Goal: Task Accomplishment & Management: Complete application form

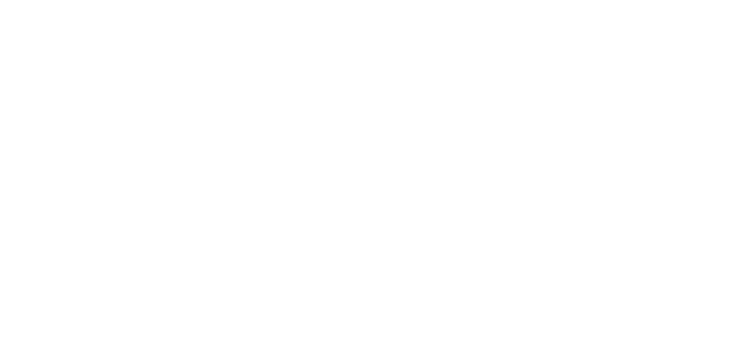
click at [0, 0] on html at bounding box center [0, 0] width 0 height 0
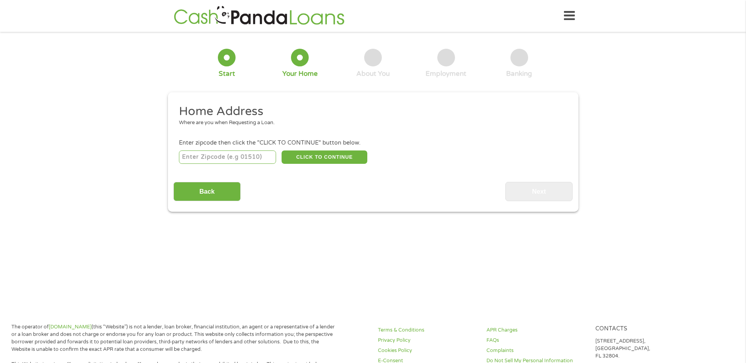
click at [230, 153] on input "number" at bounding box center [227, 157] width 97 height 13
type input "56031"
click at [337, 157] on button "CLICK TO CONTINUE" at bounding box center [325, 157] width 86 height 13
type input "56031"
type input "Fairmont"
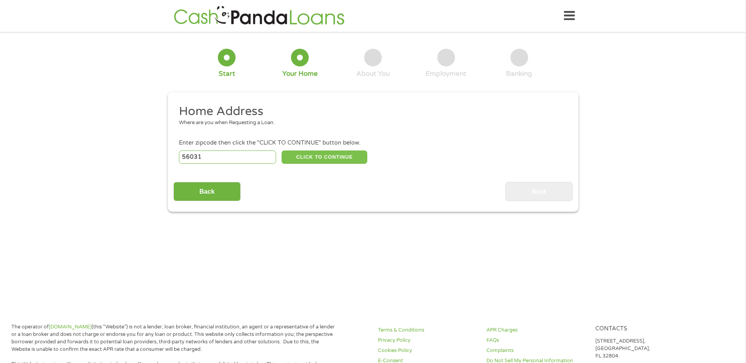
select select "[US_STATE]"
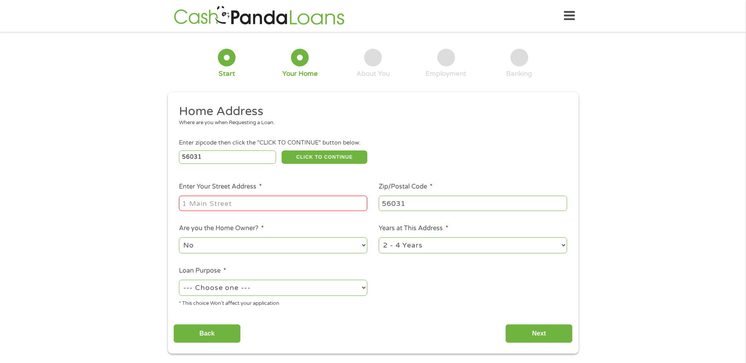
click at [261, 205] on input "Enter Your Street Address *" at bounding box center [273, 203] width 188 height 15
type input "[STREET_ADDRESS]"
click at [362, 245] on select "No Yes" at bounding box center [273, 245] width 188 height 16
select select "yes"
click at [179, 237] on select "No Yes" at bounding box center [273, 245] width 188 height 16
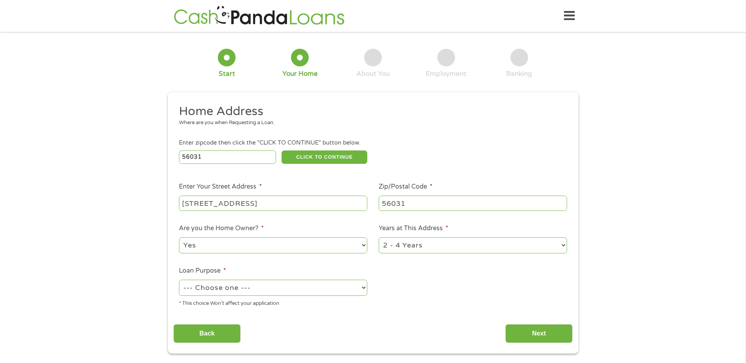
click at [365, 288] on select "--- Choose one --- Pay Bills Debt Consolidation Home Improvement Major Purchase…" at bounding box center [273, 288] width 188 height 16
select select "shorttermcash"
click at [179, 280] on select "--- Choose one --- Pay Bills Debt Consolidation Home Improvement Major Purchase…" at bounding box center [273, 288] width 188 height 16
click at [563, 245] on select "1 Year or less 1 - 2 Years 2 - 4 Years Over 4 Years" at bounding box center [473, 245] width 188 height 16
select select "60months"
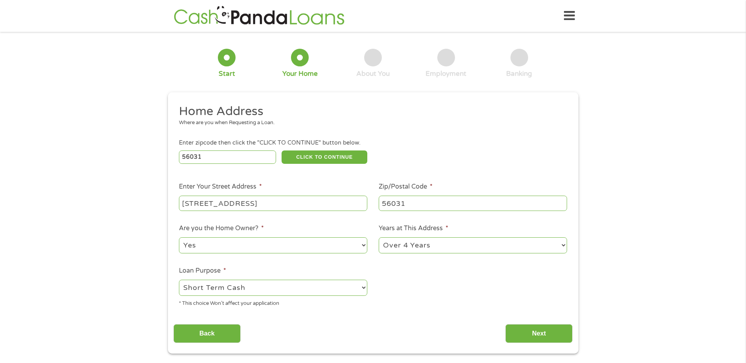
click at [379, 237] on select "1 Year or less 1 - 2 Years 2 - 4 Years Over 4 Years" at bounding box center [473, 245] width 188 height 16
click at [539, 331] on input "Next" at bounding box center [538, 333] width 67 height 19
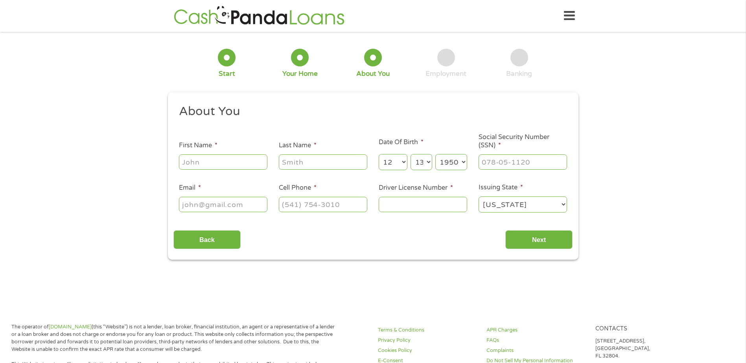
scroll to position [3, 3]
click at [204, 162] on input "First Name *" at bounding box center [223, 162] width 88 height 15
type input "[PERSON_NAME]"
select select "31"
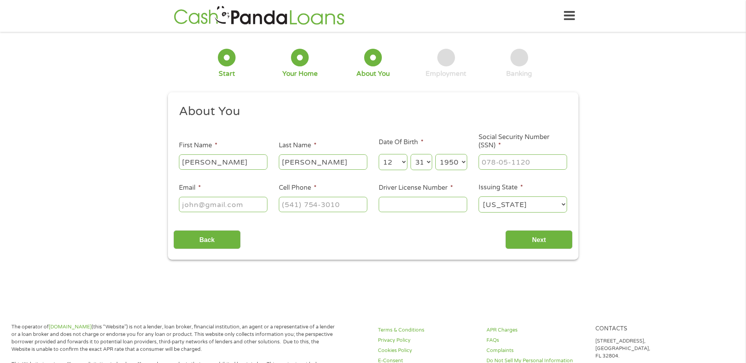
type input "[EMAIL_ADDRESS][DOMAIN_NAME]"
type input "[PHONE_NUMBER]"
click at [509, 154] on div at bounding box center [522, 162] width 88 height 18
click at [508, 156] on input "___-__-____" at bounding box center [522, 162] width 88 height 15
type input "479-66-6923"
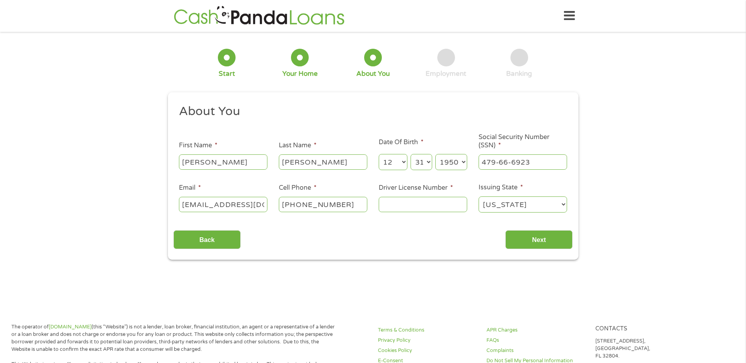
click at [402, 202] on input "Driver License Number *" at bounding box center [423, 204] width 88 height 15
type input "P4361359613"
click at [541, 237] on input "Next" at bounding box center [538, 239] width 67 height 19
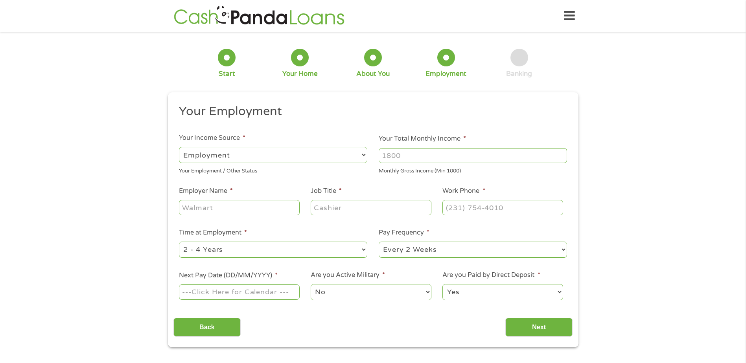
click at [360, 153] on select "--- Choose one --- Employment [DEMOGRAPHIC_DATA] Benefits" at bounding box center [273, 155] width 188 height 16
select select "benefits"
click at [179, 147] on select "--- Choose one --- Employment [DEMOGRAPHIC_DATA] Benefits" at bounding box center [273, 155] width 188 height 16
type input "Other"
type input "[PHONE_NUMBER]"
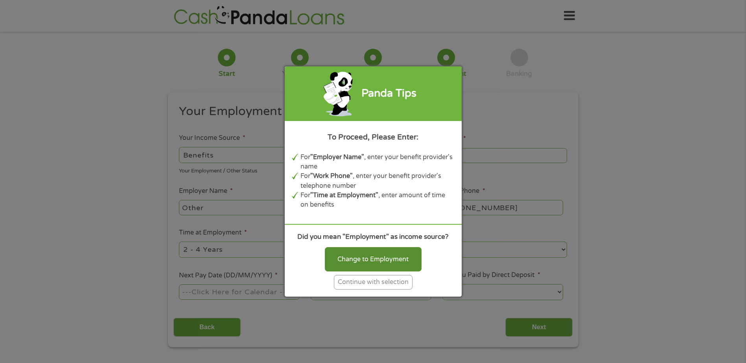
click at [357, 258] on div "Change to Employment" at bounding box center [373, 259] width 97 height 24
select select "fullTime"
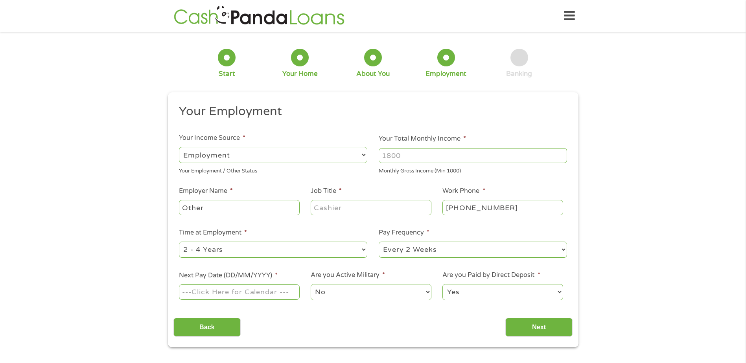
click at [401, 151] on input "Your Total Monthly Income *" at bounding box center [473, 155] width 188 height 15
type input "1400"
click at [259, 206] on input "Other" at bounding box center [239, 207] width 120 height 15
click at [364, 251] on select "--- Choose one --- 1 Year or less 1 - 2 Years 2 - 4 Years Over 4 Years" at bounding box center [273, 250] width 188 height 16
select select "60months"
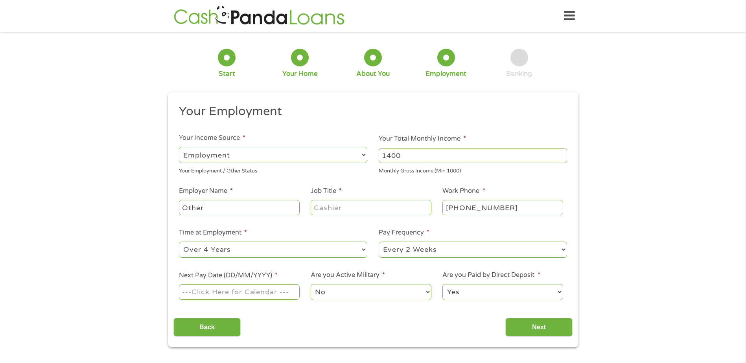
click at [179, 242] on select "--- Choose one --- 1 Year or less 1 - 2 Years 2 - 4 Years Over 4 Years" at bounding box center [273, 250] width 188 height 16
click at [565, 246] on select "--- Choose one --- Every 2 Weeks Every Week Monthly Semi-Monthly" at bounding box center [473, 250] width 188 height 16
select select "weekly"
click at [379, 242] on select "--- Choose one --- Every 2 Weeks Every Week Monthly Semi-Monthly" at bounding box center [473, 250] width 188 height 16
click at [268, 294] on input "Next Pay Date (DD/MM/YYYY) *" at bounding box center [239, 292] width 120 height 15
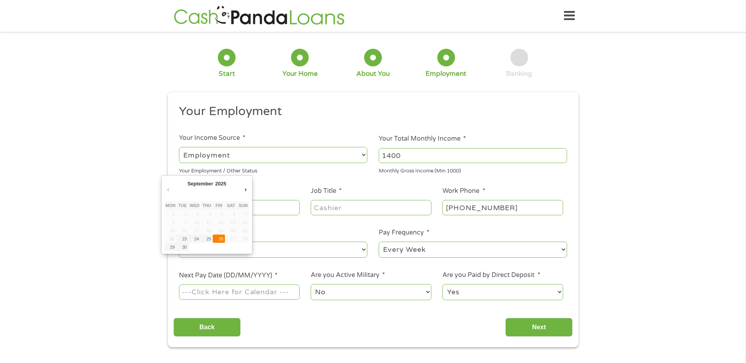
type input "[DATE]"
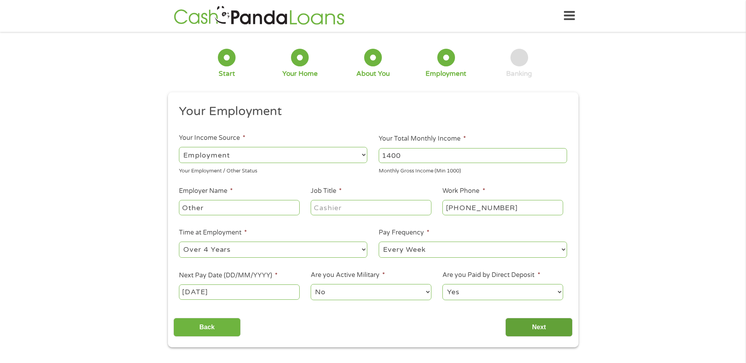
click at [549, 328] on input "Next" at bounding box center [538, 327] width 67 height 19
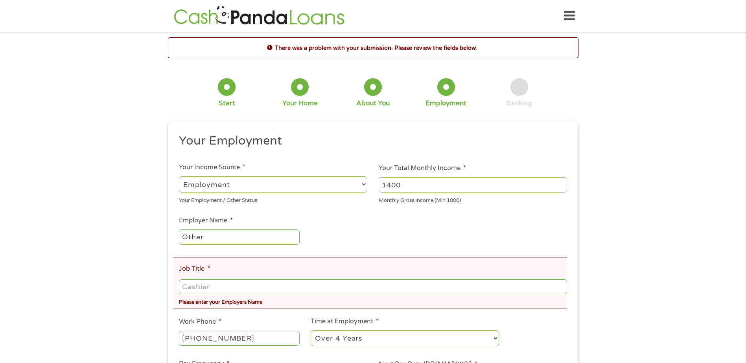
click at [361, 184] on select "--- Choose one --- Employment [DEMOGRAPHIC_DATA] Benefits" at bounding box center [273, 185] width 188 height 16
click at [179, 177] on select "--- Choose one --- Employment [DEMOGRAPHIC_DATA] Benefits" at bounding box center [273, 185] width 188 height 16
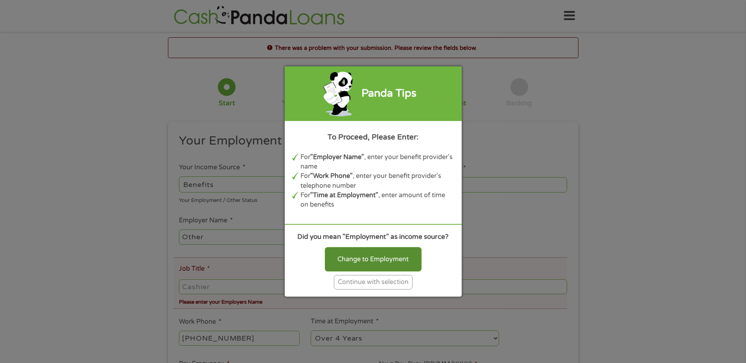
click at [358, 254] on div "Change to Employment" at bounding box center [373, 259] width 97 height 24
select select "fullTime"
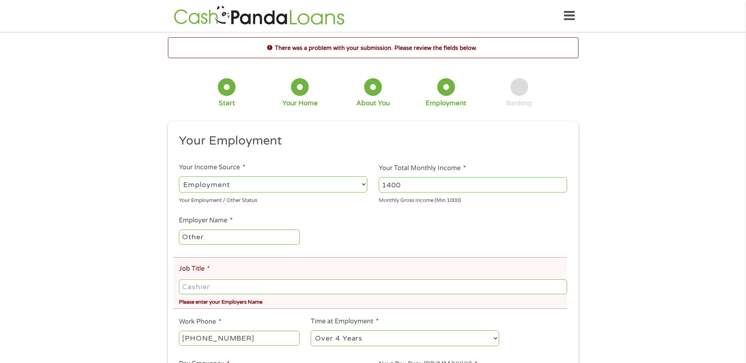
click at [230, 182] on select "--- Choose one --- Employment [DEMOGRAPHIC_DATA] Benefits" at bounding box center [273, 185] width 188 height 16
drag, startPoint x: 230, startPoint y: 187, endPoint x: 207, endPoint y: 186, distance: 23.6
click at [207, 186] on select "--- Choose one --- Employment [DEMOGRAPHIC_DATA] Benefits" at bounding box center [273, 185] width 188 height 16
click at [234, 183] on select "--- Choose one --- Employment [DEMOGRAPHIC_DATA] Benefits" at bounding box center [273, 185] width 188 height 16
drag, startPoint x: 231, startPoint y: 184, endPoint x: 165, endPoint y: 180, distance: 66.6
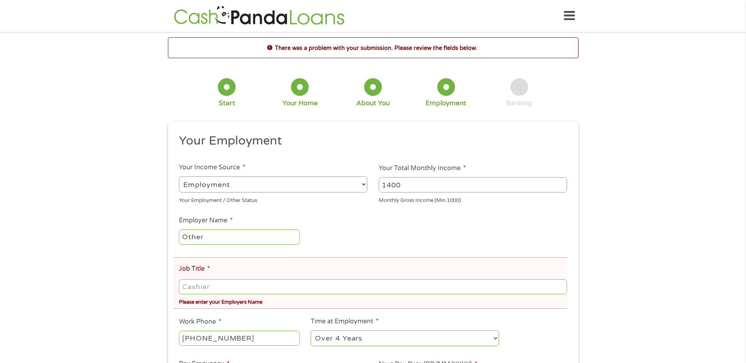
click at [165, 180] on div "There was a problem with your submission. Please review the fields below. 1 Sta…" at bounding box center [373, 257] width 425 height 441
click at [212, 238] on input "Other" at bounding box center [239, 237] width 120 height 15
type input "O"
type input "[PERSON_NAME]"
click at [191, 287] on input "Job Title *" at bounding box center [373, 287] width 388 height 15
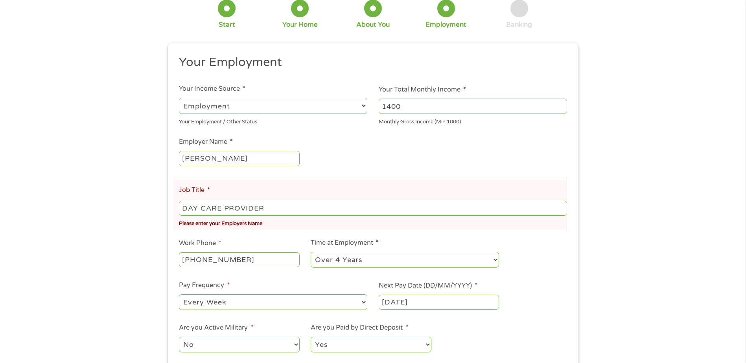
scroll to position [118, 0]
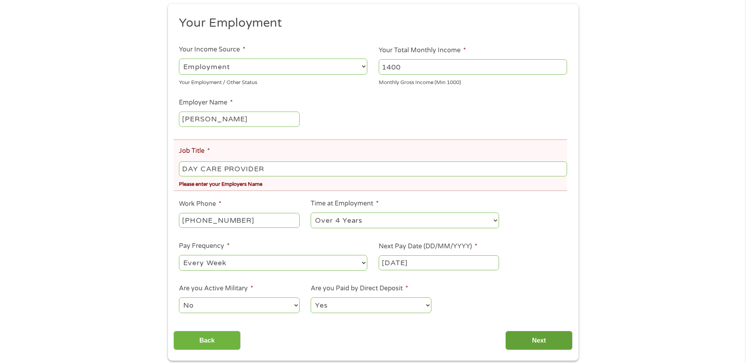
type input "DAY CARE PROVIDER"
click at [539, 338] on input "Next" at bounding box center [538, 340] width 67 height 19
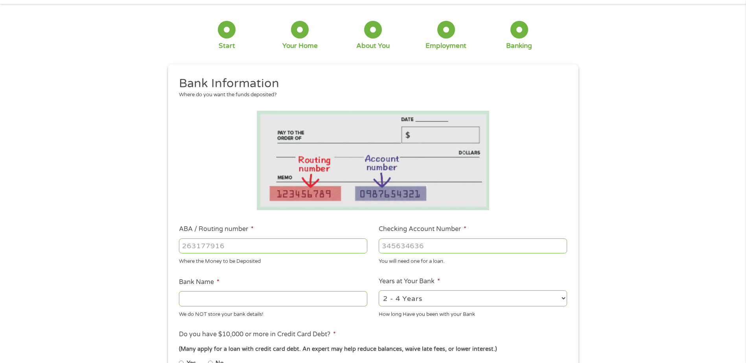
scroll to position [3, 3]
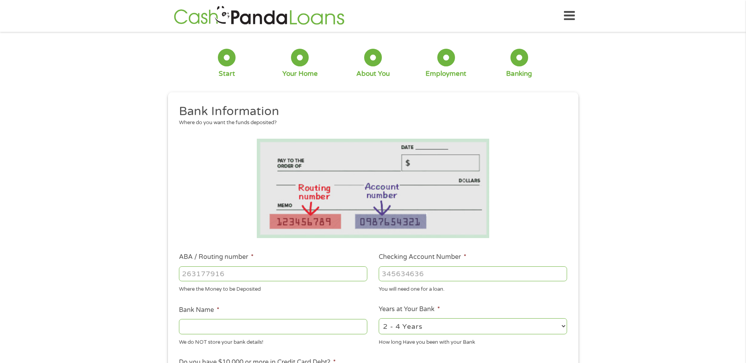
click at [241, 275] on input "ABA / Routing number *" at bounding box center [273, 274] width 188 height 15
type input "091000022"
type input "US BANK NA"
type input "091000022"
click at [398, 276] on input "Checking Account Number *" at bounding box center [473, 274] width 188 height 15
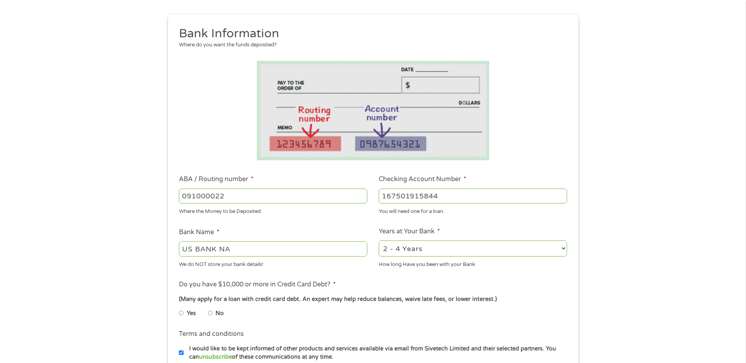
scroll to position [79, 0]
type input "167501915844"
click at [561, 247] on select "2 - 4 Years 6 - 12 Months 1 - 2 Years Over 4 Years" at bounding box center [473, 248] width 188 height 16
select select "60months"
click at [379, 240] on select "2 - 4 Years 6 - 12 Months 1 - 2 Years Over 4 Years" at bounding box center [473, 248] width 188 height 16
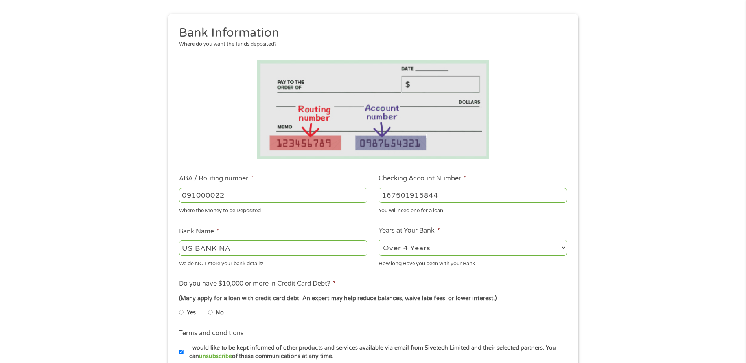
click at [208, 312] on input "No" at bounding box center [210, 312] width 5 height 13
radio input "true"
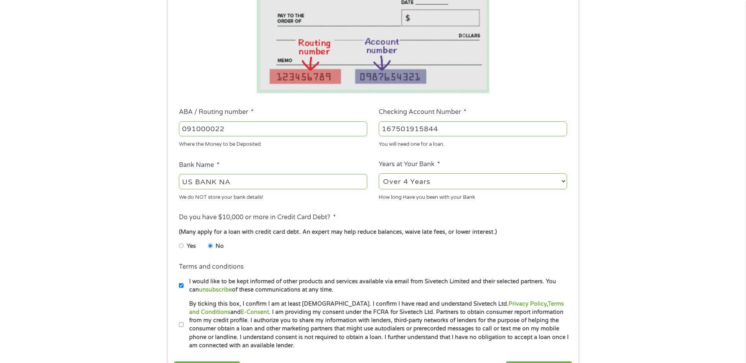
scroll to position [157, 0]
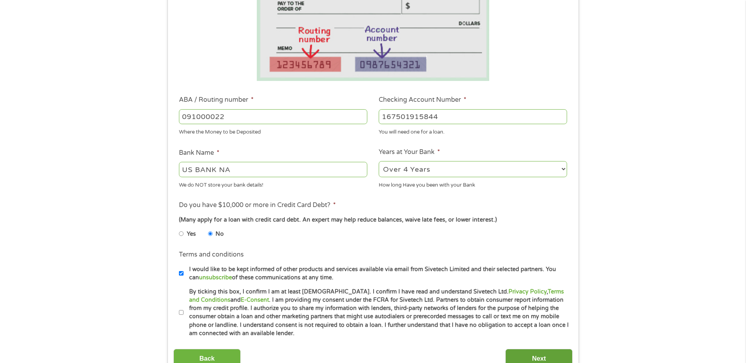
click at [532, 358] on input "Next" at bounding box center [538, 358] width 67 height 19
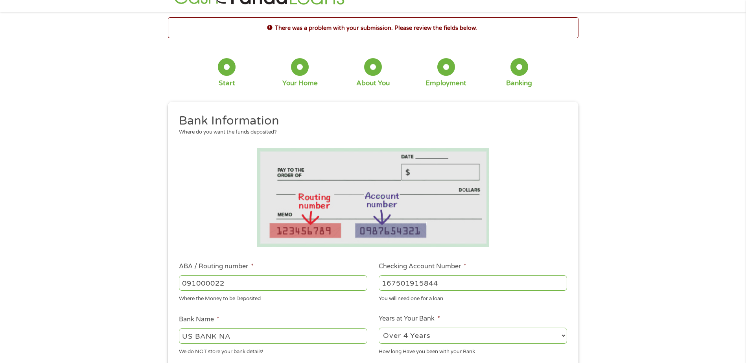
scroll to position [0, 0]
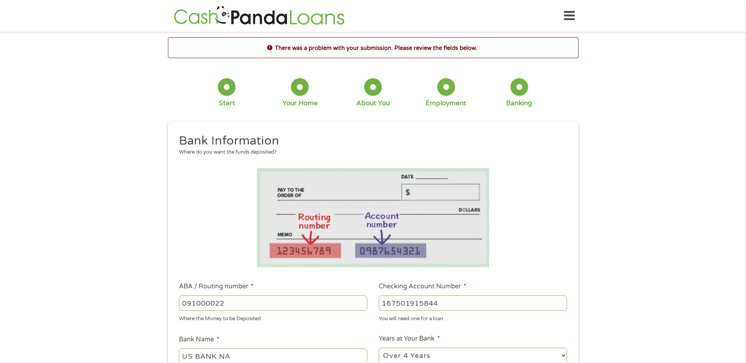
click at [434, 303] on input "167501915844" at bounding box center [473, 303] width 188 height 15
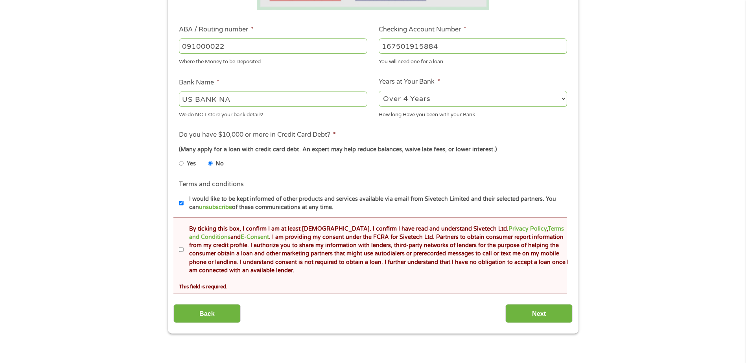
scroll to position [275, 0]
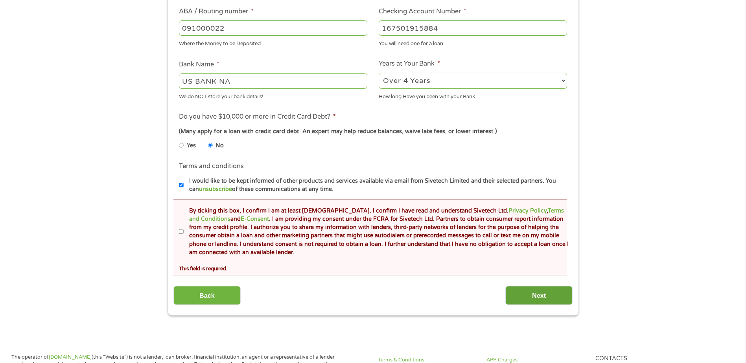
type input "167501915884"
click at [549, 298] on input "Next" at bounding box center [538, 295] width 67 height 19
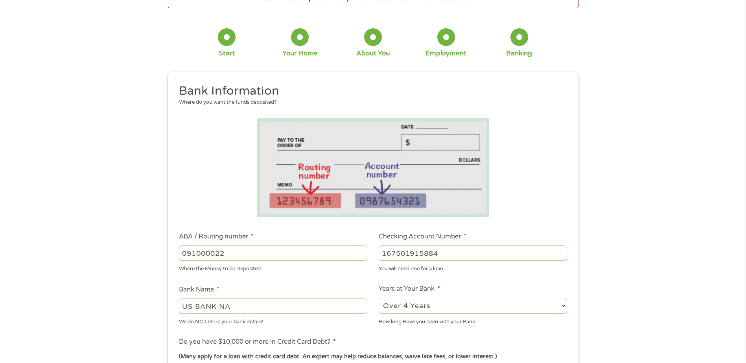
scroll to position [0, 0]
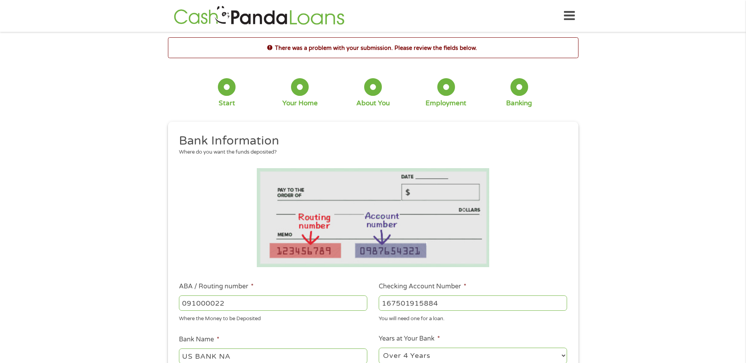
drag, startPoint x: 434, startPoint y: 304, endPoint x: 438, endPoint y: 295, distance: 9.7
click at [435, 302] on input "167501915884" at bounding box center [473, 303] width 188 height 15
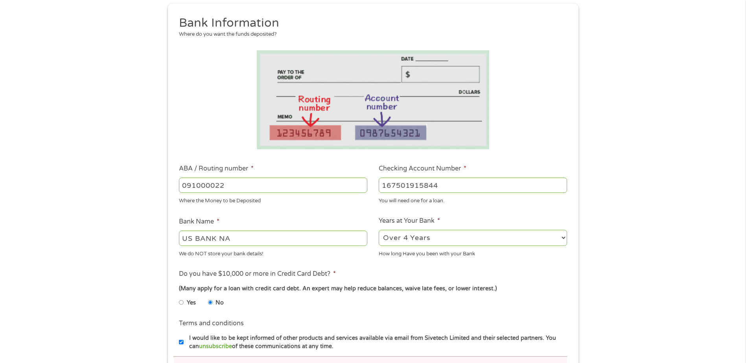
scroll to position [157, 0]
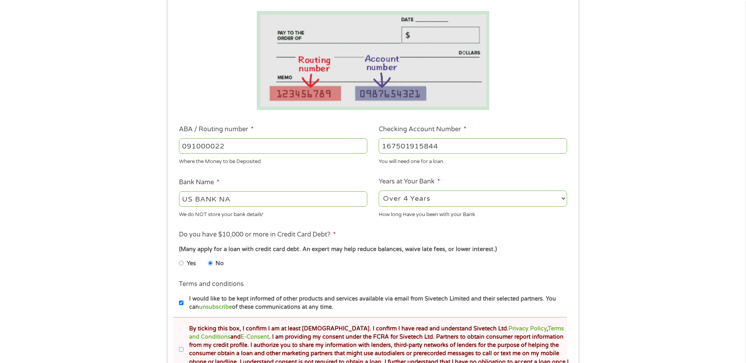
type input "167501915844"
click at [179, 350] on input "By ticking this box, I confirm I am at least [DEMOGRAPHIC_DATA]. I confirm I ha…" at bounding box center [181, 350] width 5 height 13
checkbox input "true"
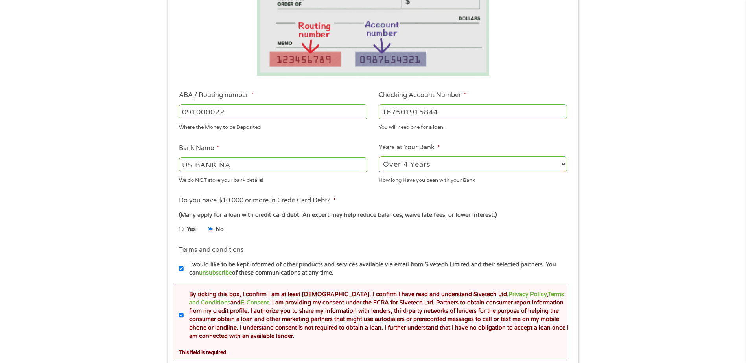
scroll to position [236, 0]
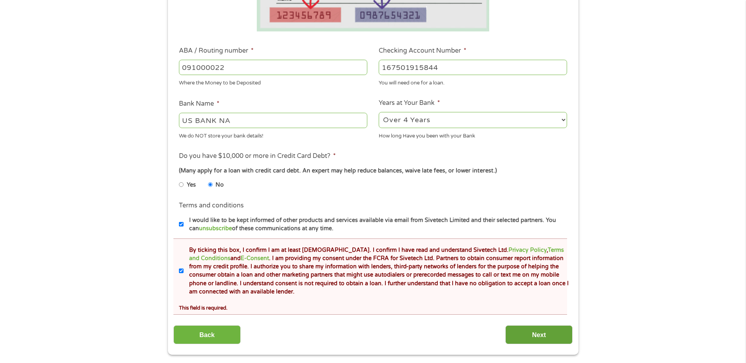
click at [532, 337] on input "Next" at bounding box center [538, 335] width 67 height 19
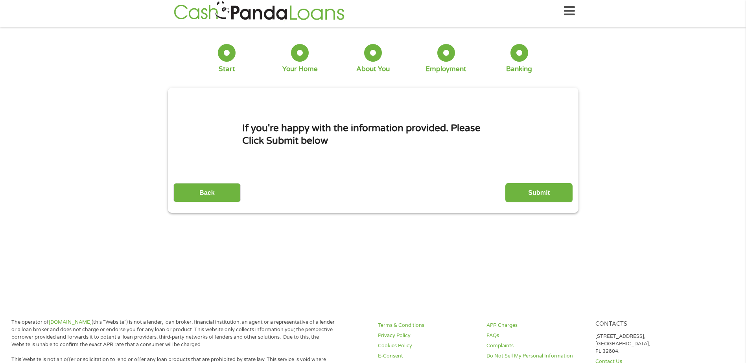
scroll to position [0, 0]
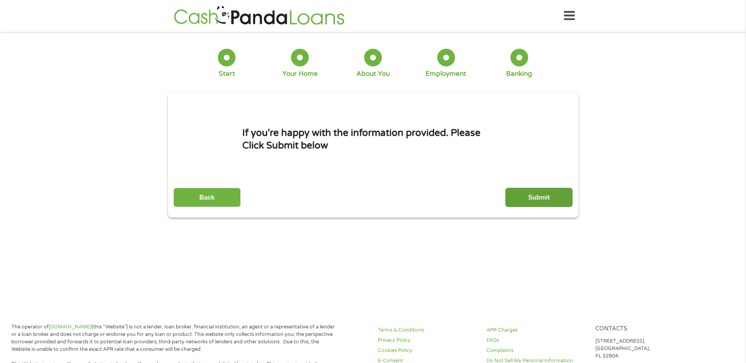
click at [548, 195] on input "Submit" at bounding box center [538, 197] width 67 height 19
